Goal: Task Accomplishment & Management: Manage account settings

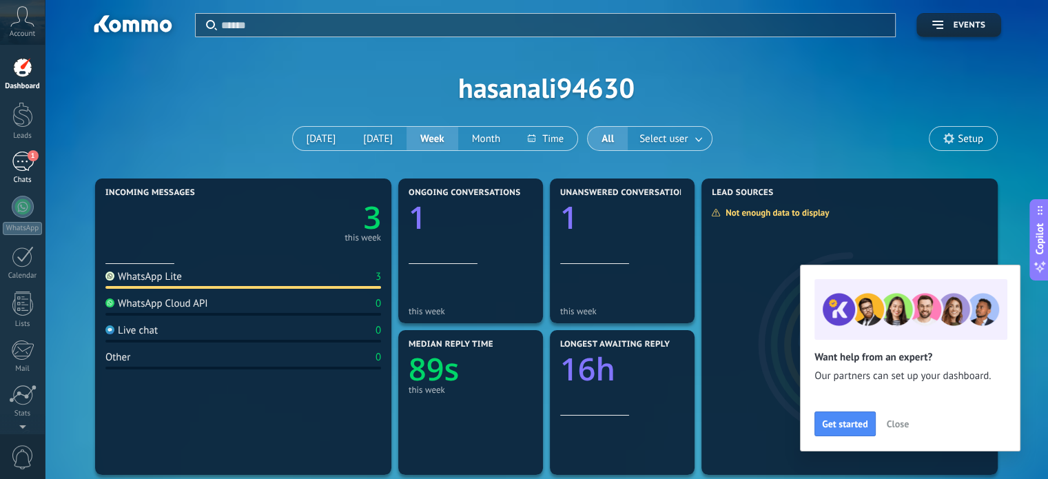
click at [28, 159] on span "1" at bounding box center [33, 155] width 11 height 11
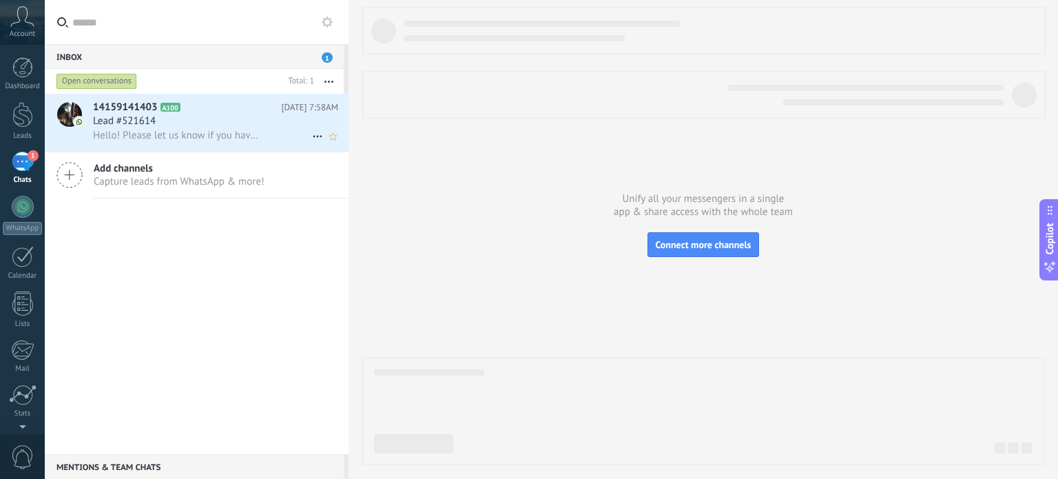
click at [185, 121] on div "Lead #521614" at bounding box center [215, 121] width 245 height 14
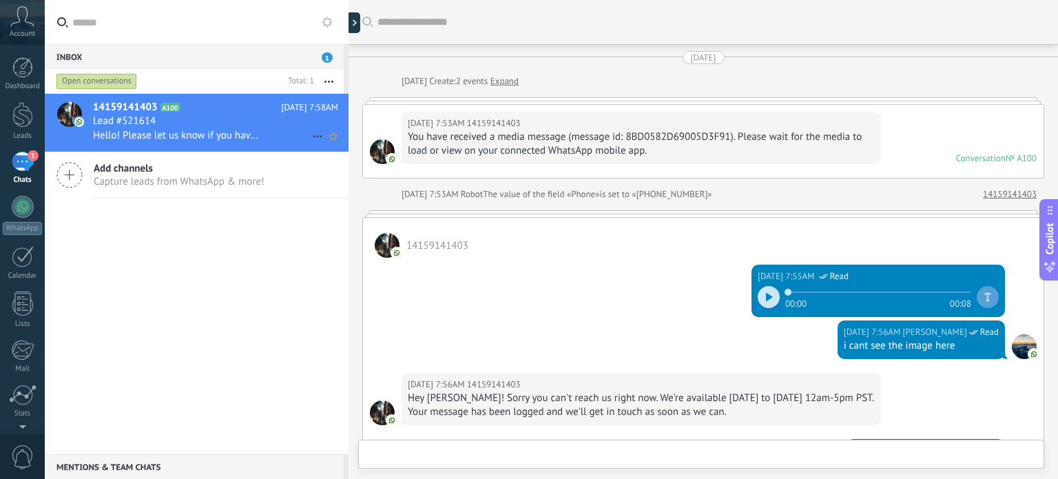
scroll to position [537, 0]
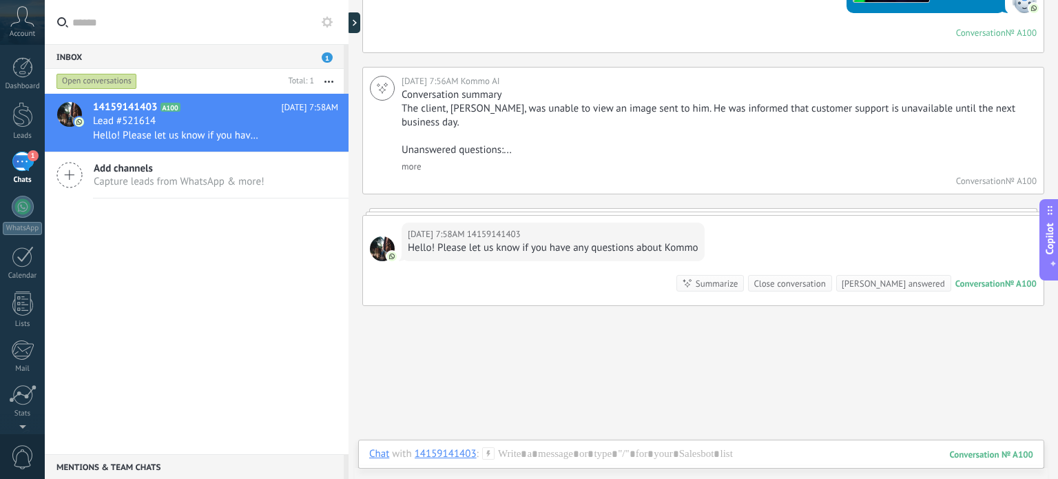
click at [825, 277] on div "Close conversation" at bounding box center [789, 283] width 72 height 13
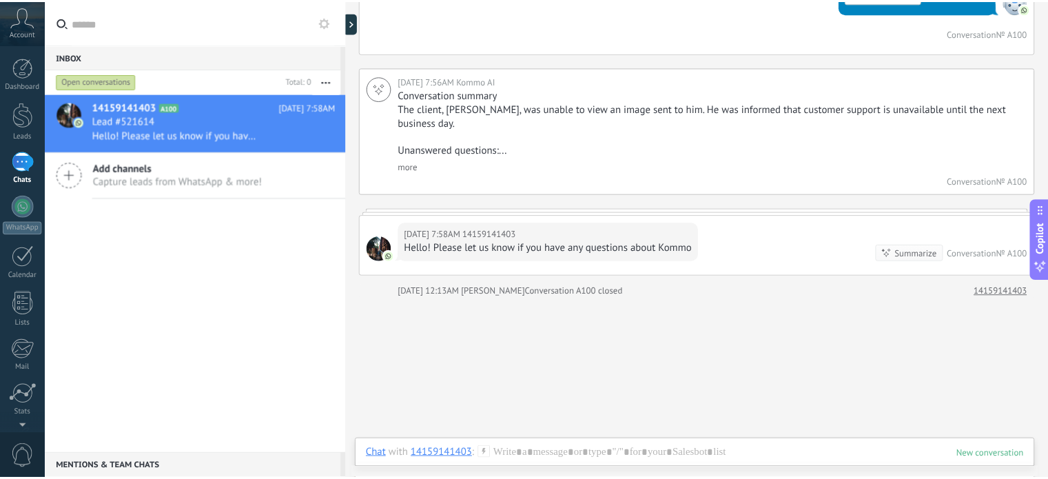
scroll to position [559, 0]
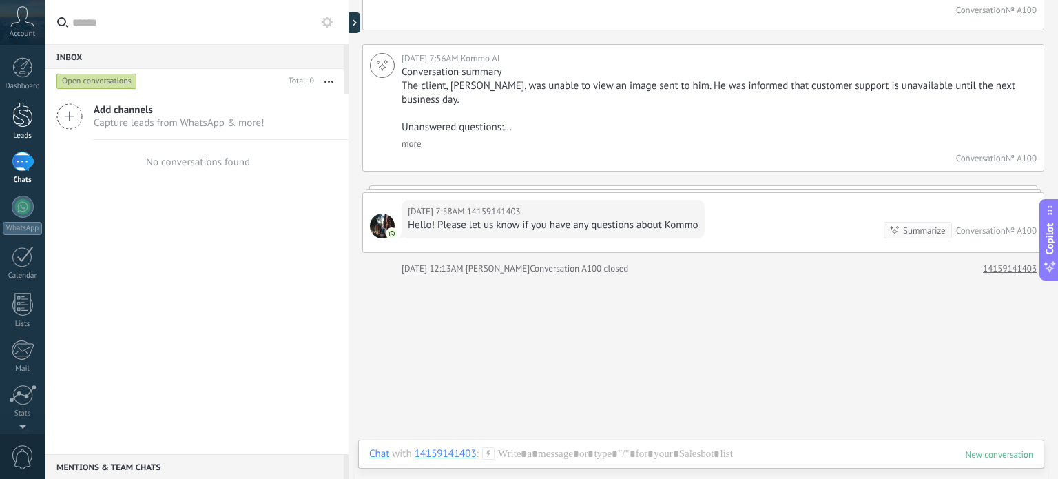
click at [33, 121] on link "Leads" at bounding box center [22, 121] width 45 height 39
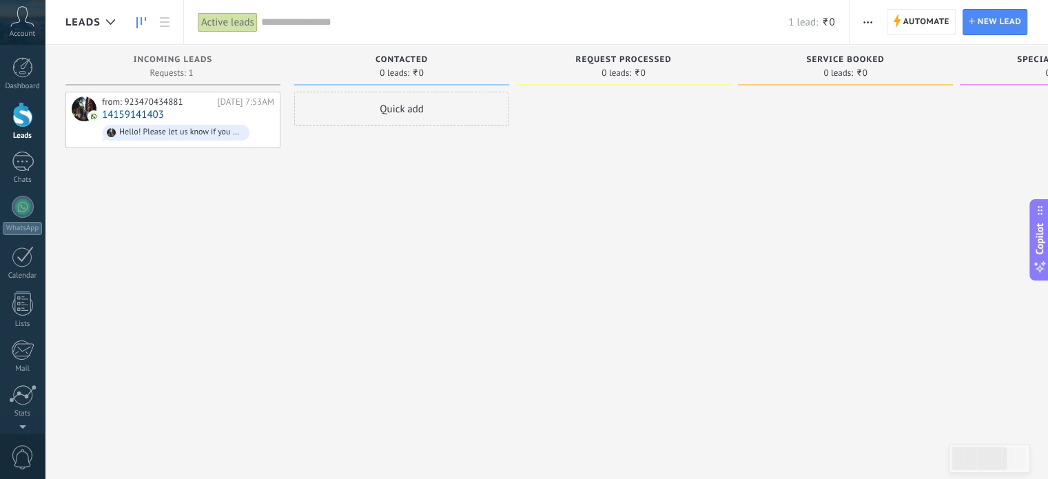
click at [242, 21] on div "Active leads" at bounding box center [228, 22] width 60 height 20
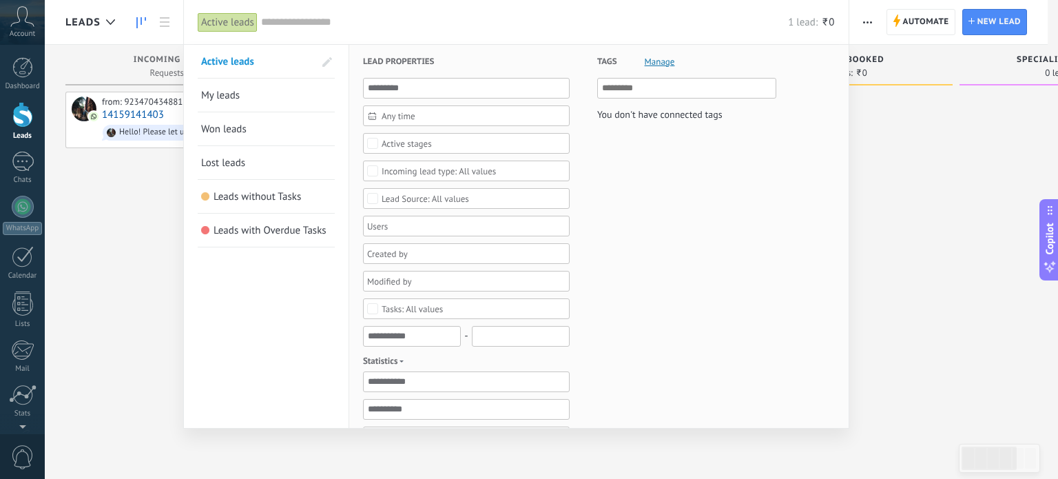
click at [256, 96] on link "My leads" at bounding box center [266, 95] width 130 height 33
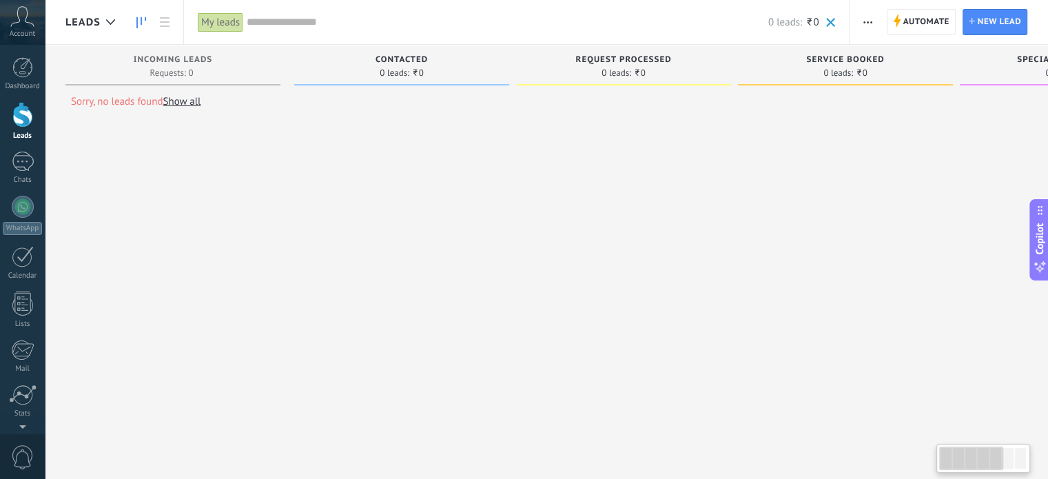
click at [238, 15] on div "My leads" at bounding box center [220, 22] width 45 height 20
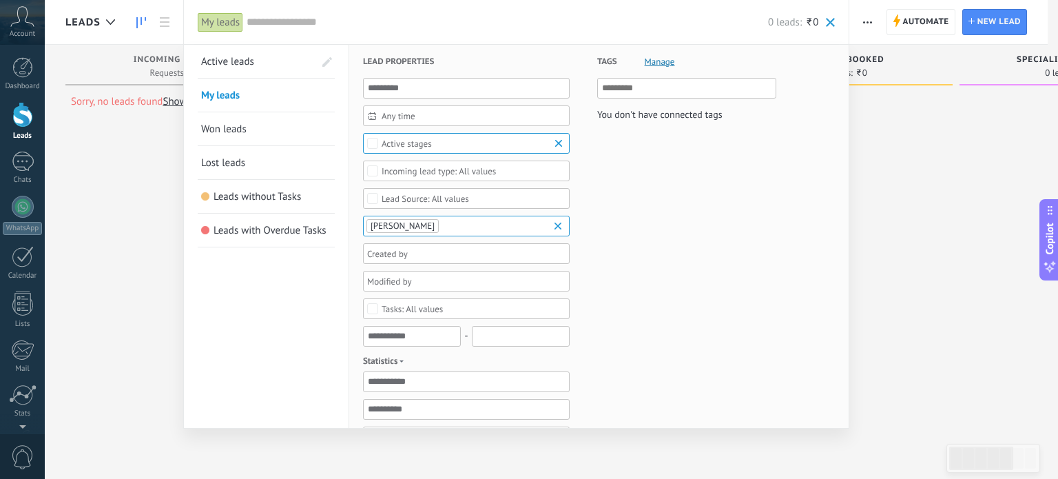
click at [275, 227] on span "Leads with Overdue Tasks" at bounding box center [270, 230] width 113 height 13
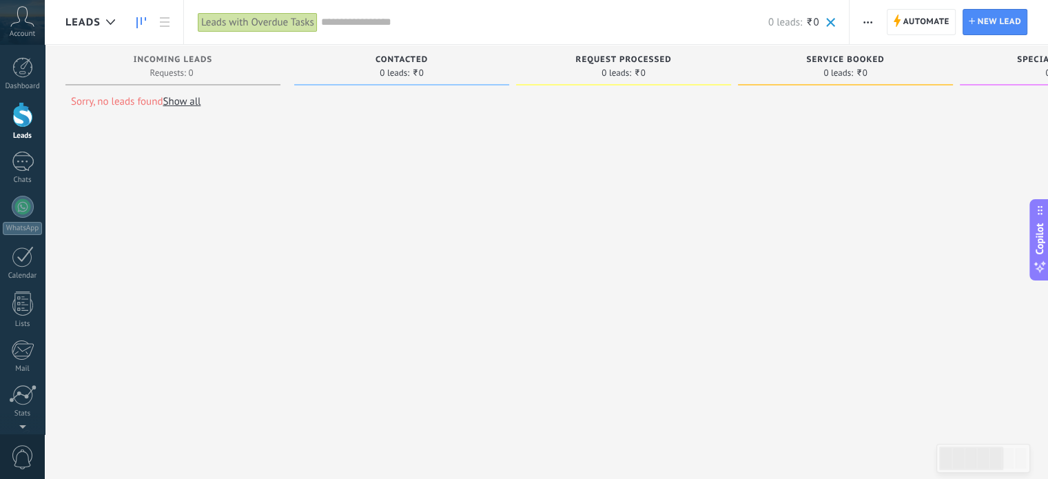
click at [24, 30] on span "Account" at bounding box center [22, 34] width 25 height 9
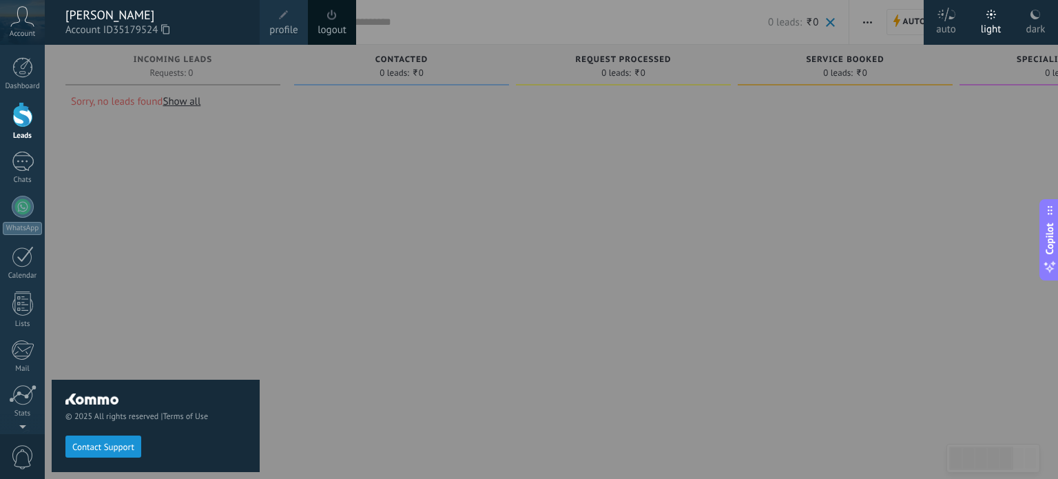
click at [284, 21] on span at bounding box center [283, 15] width 15 height 15
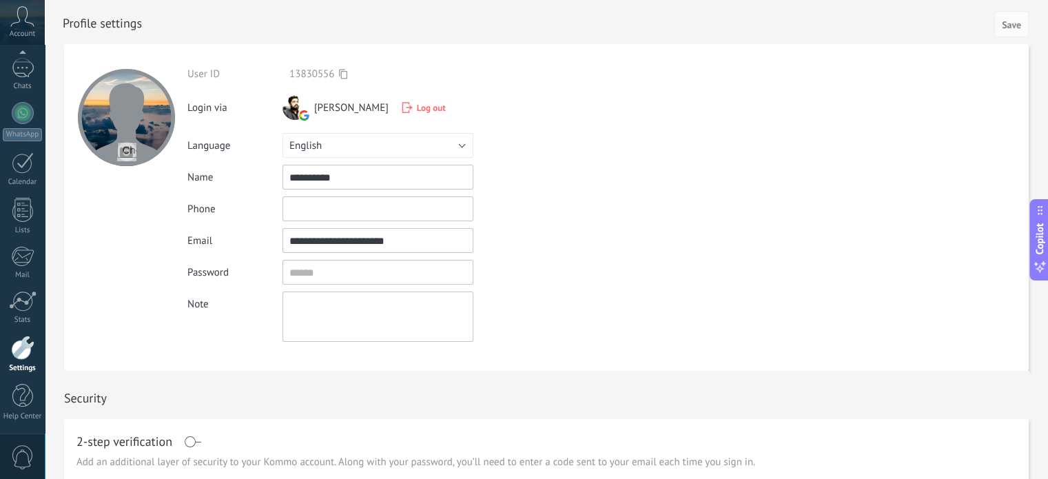
click at [417, 104] on span "Log out" at bounding box center [431, 108] width 29 height 12
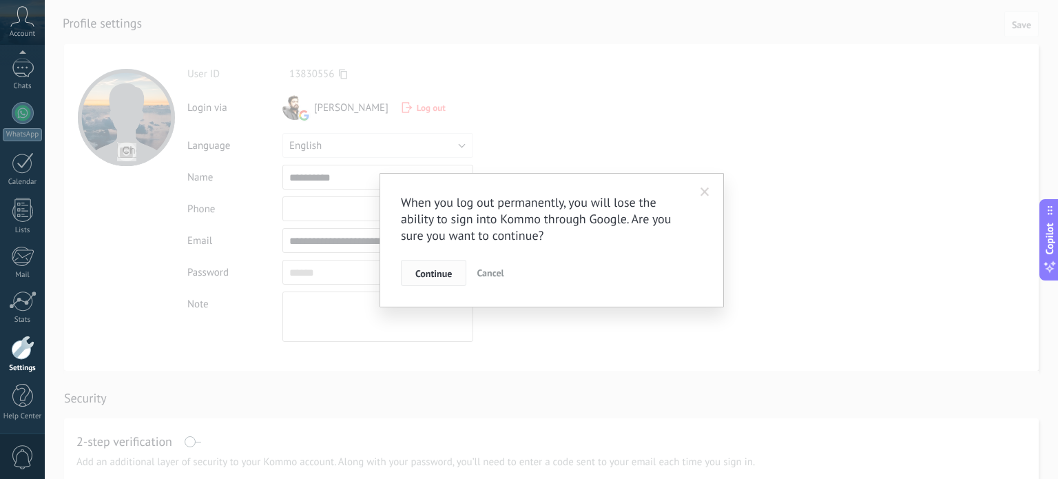
click at [446, 280] on button "Continue" at bounding box center [433, 273] width 65 height 26
